Goal: Navigation & Orientation: Find specific page/section

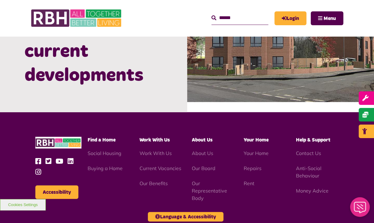
scroll to position [703, 0]
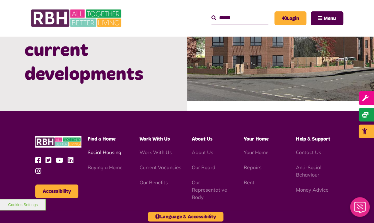
click at [105, 149] on link "Social Housing" at bounding box center [105, 152] width 34 height 6
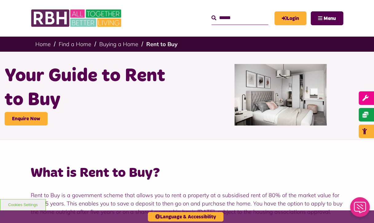
scroll to position [0, 0]
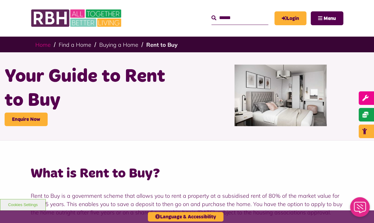
click at [46, 43] on link "Home" at bounding box center [42, 44] width 15 height 7
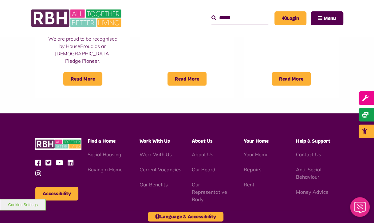
scroll to position [535, 0]
click at [314, 151] on link "Contact Us" at bounding box center [308, 154] width 25 height 6
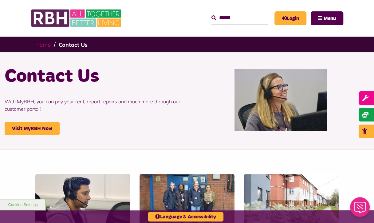
click at [42, 45] on link "Home" at bounding box center [42, 44] width 15 height 7
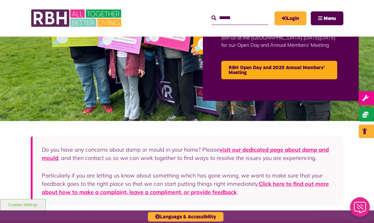
scroll to position [67, 0]
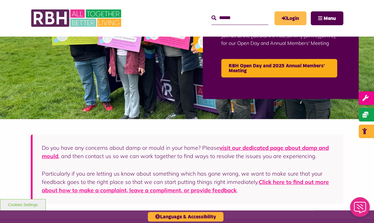
click at [289, 20] on link "Login" at bounding box center [291, 18] width 32 height 14
